Goal: Transaction & Acquisition: Purchase product/service

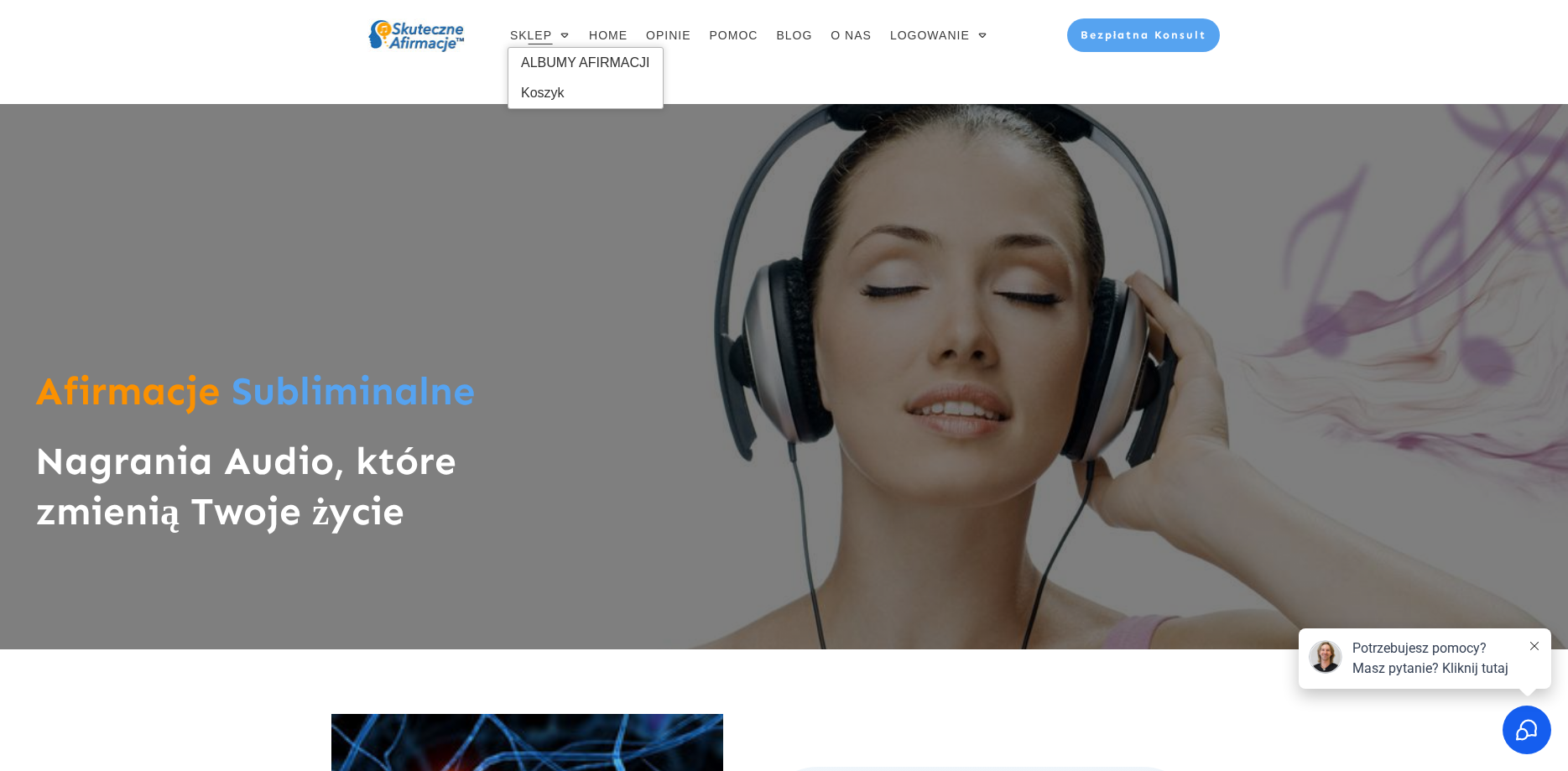
click at [539, 40] on span "SKLEP" at bounding box center [532, 36] width 42 height 24
click at [537, 56] on span "ALBUMY AFIRMACJI" at bounding box center [585, 63] width 129 height 27
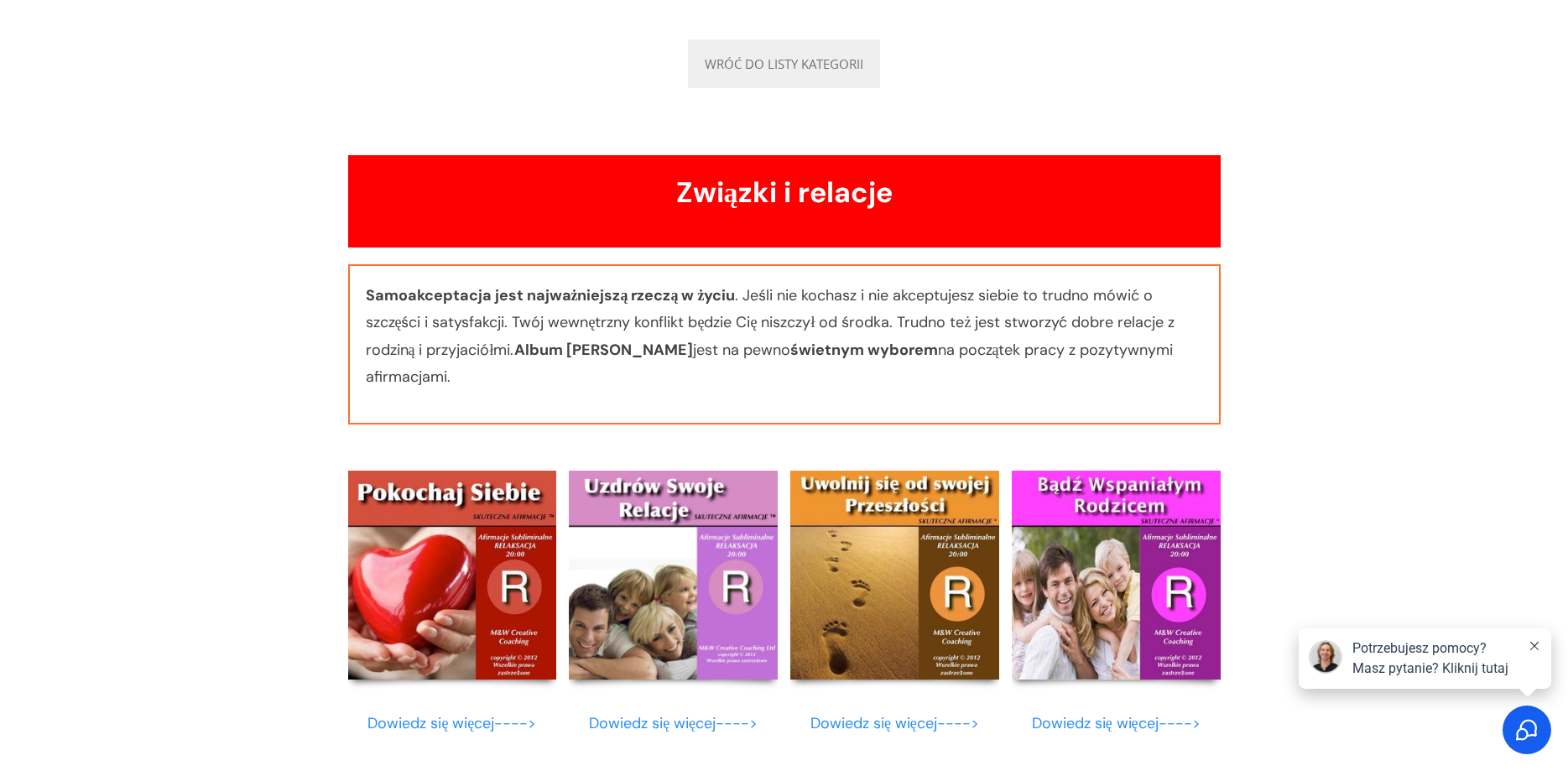
scroll to position [5908, 0]
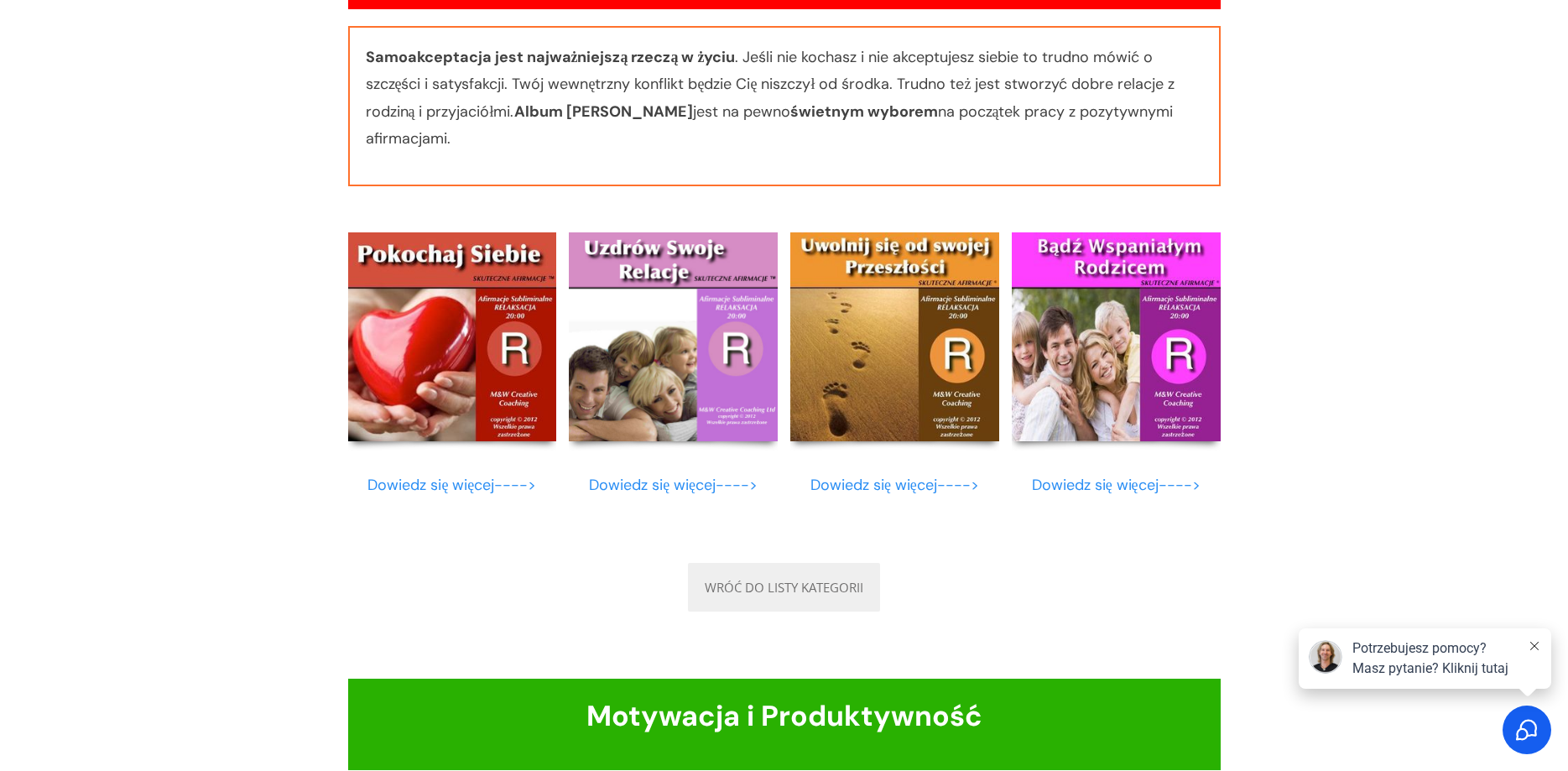
click at [409, 321] on img at bounding box center [452, 337] width 209 height 209
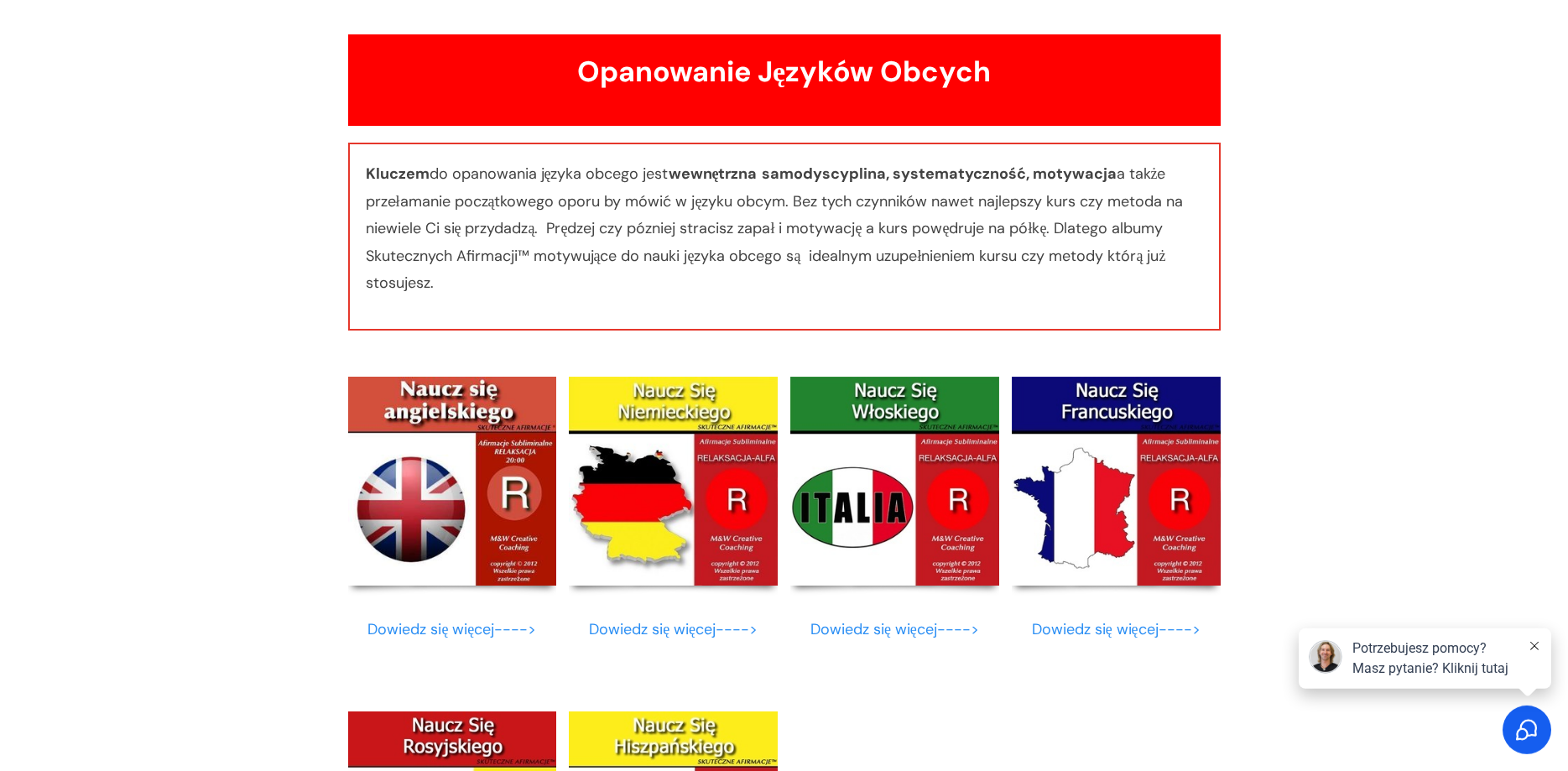
scroll to position [10742, 0]
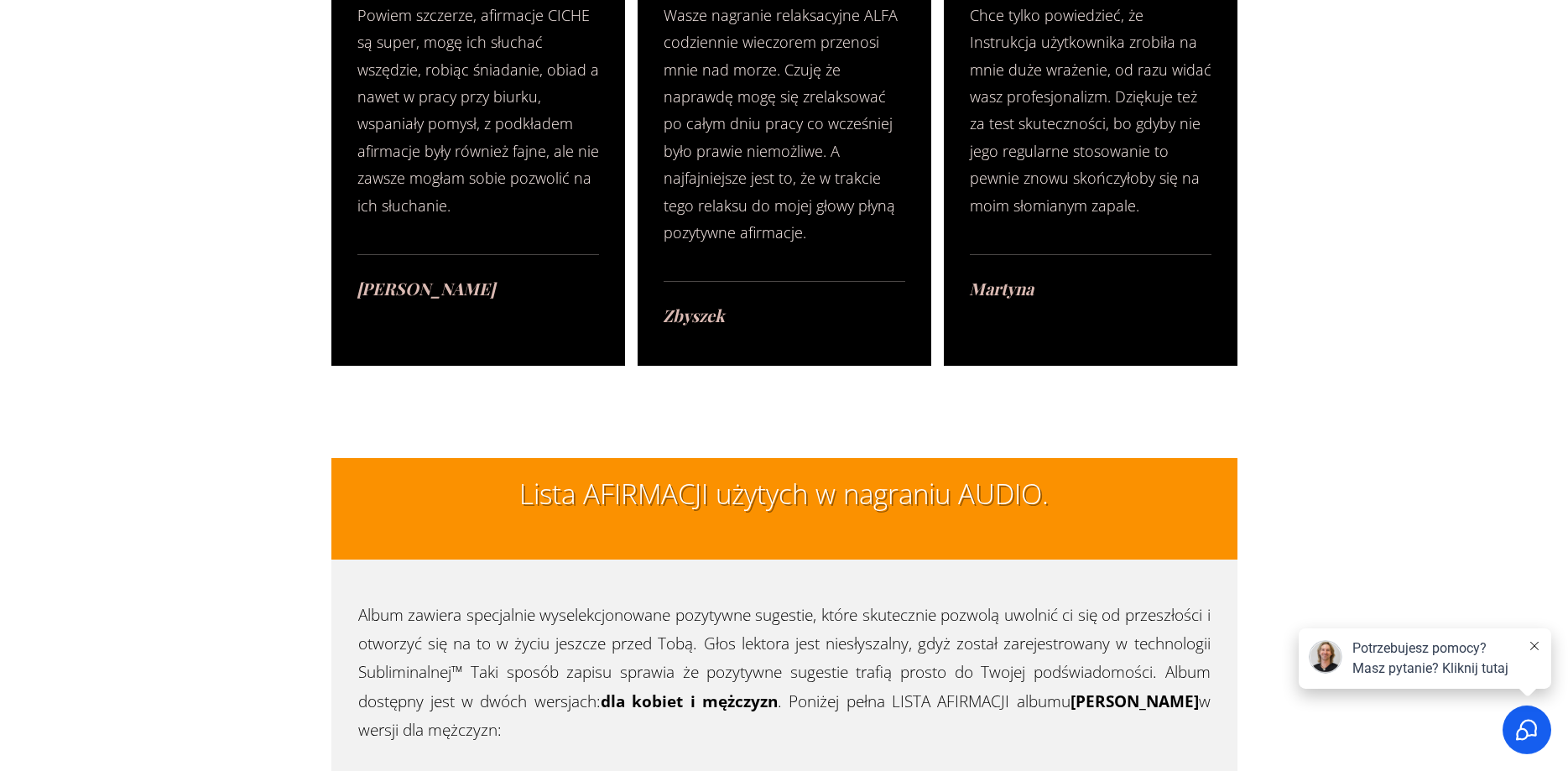
scroll to position [3759, 0]
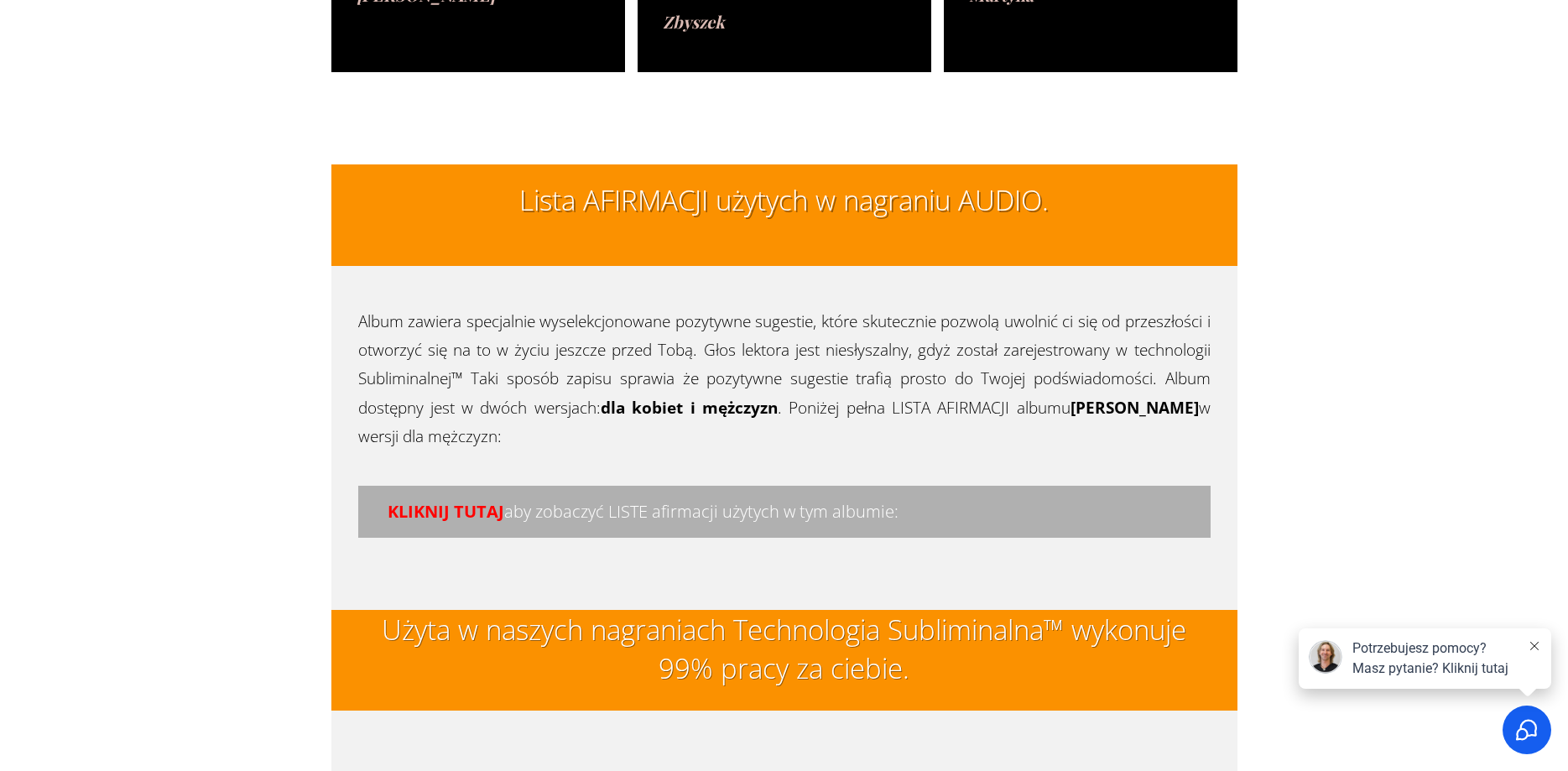
click at [456, 501] on span "KLIKNIJ TUTAJ" at bounding box center [445, 512] width 117 height 23
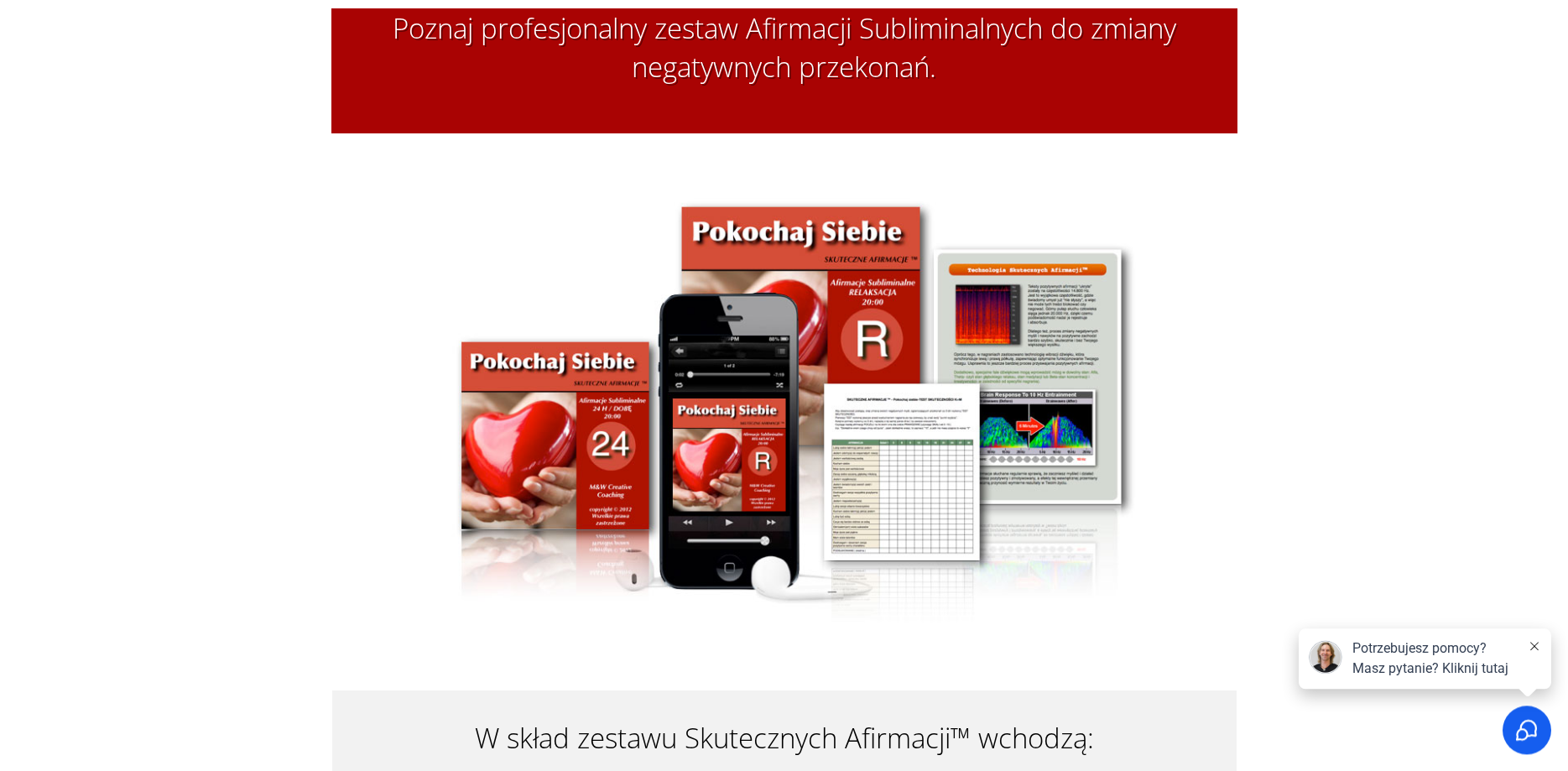
scroll to position [1536, 0]
